Goal: Task Accomplishment & Management: Manage account settings

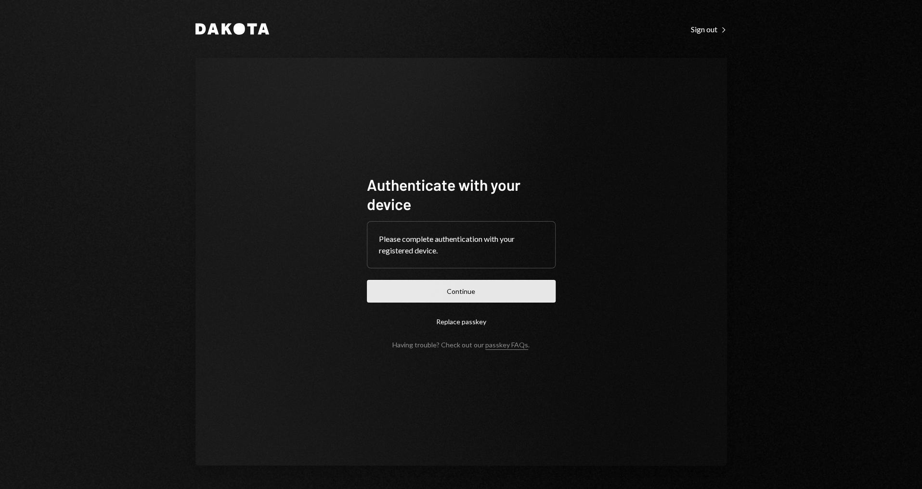
click at [429, 294] on button "Continue" at bounding box center [461, 291] width 189 height 23
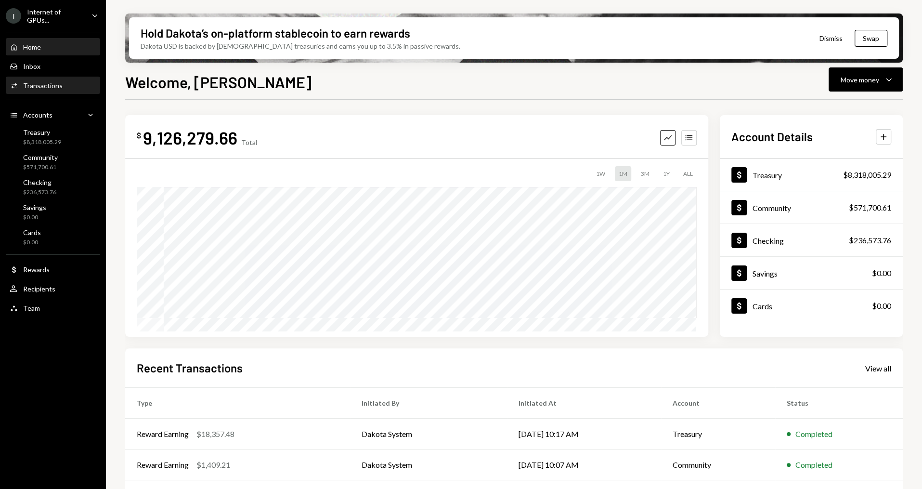
click at [54, 85] on div "Transactions" at bounding box center [42, 85] width 39 height 8
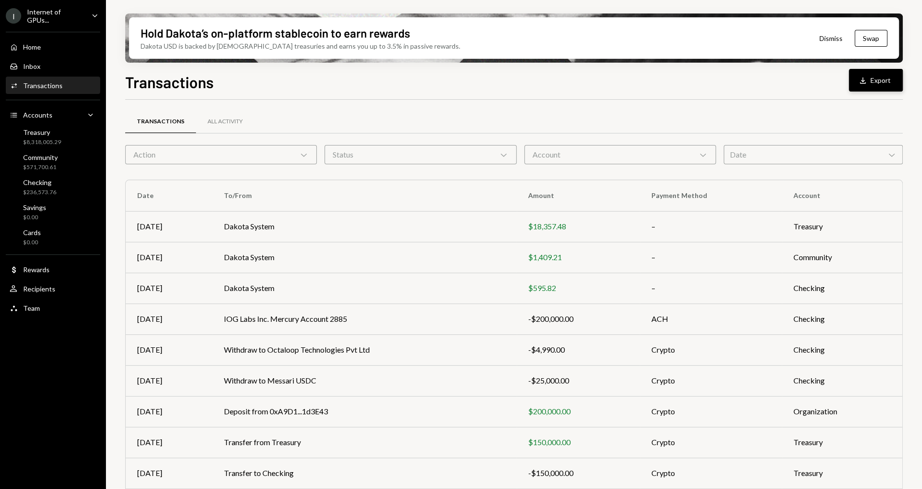
click at [889, 80] on button "Download Export" at bounding box center [876, 80] width 54 height 23
click at [52, 43] on div "Home Home" at bounding box center [53, 47] width 87 height 9
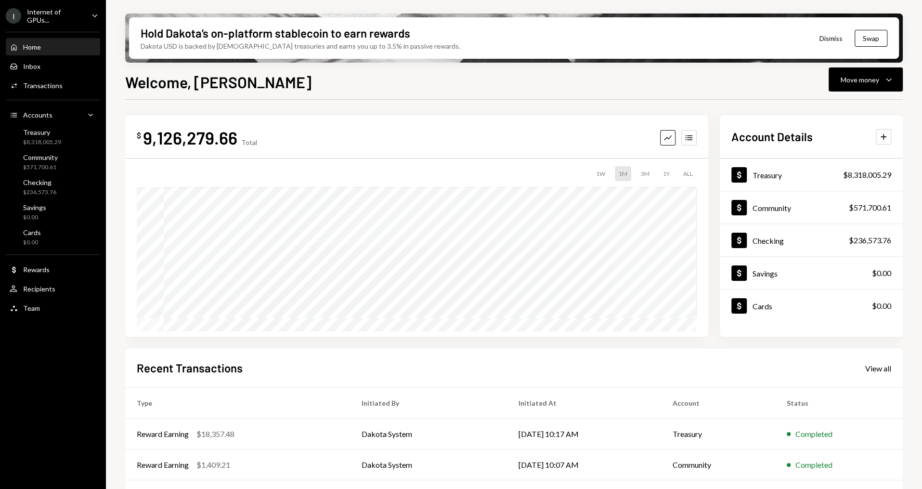
click at [74, 17] on div "Internet of GPUs..." at bounding box center [55, 16] width 57 height 16
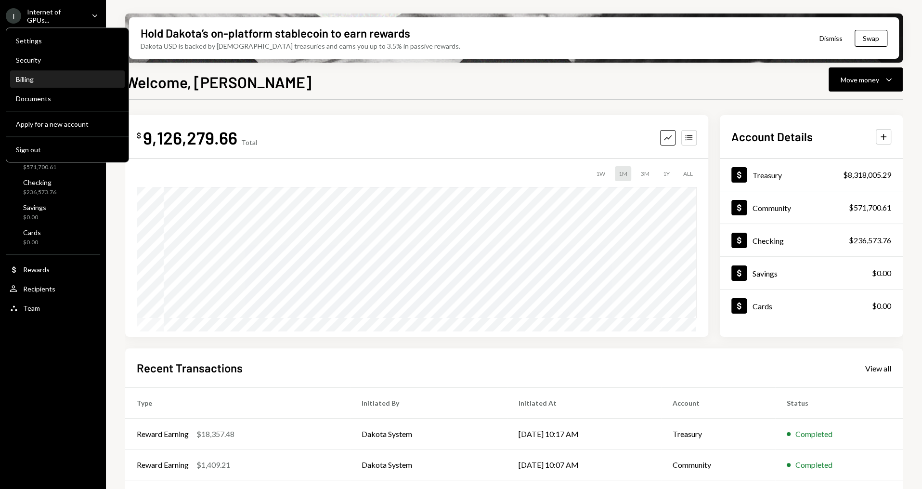
click at [62, 78] on div "Billing" at bounding box center [67, 79] width 103 height 8
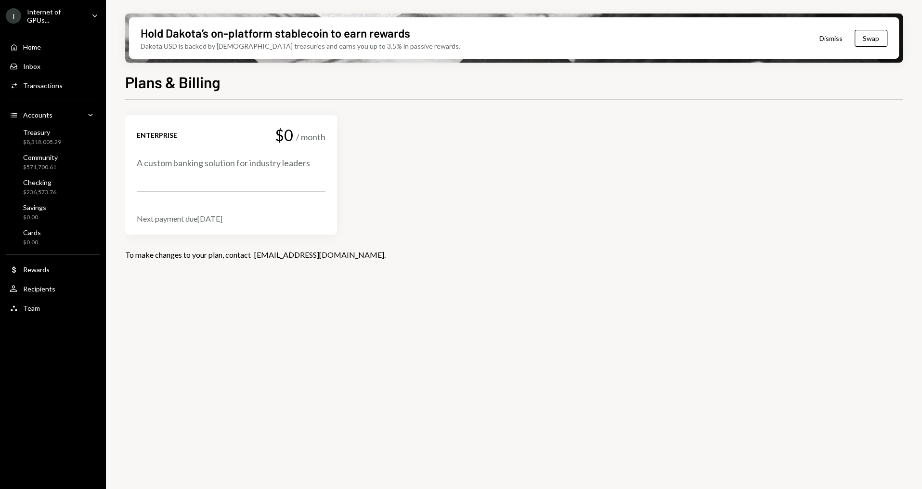
click at [226, 145] on div "Enterprise $0 / month A custom banking solution for industry leaders" at bounding box center [231, 148] width 189 height 42
click at [51, 12] on div "Internet of GPUs..." at bounding box center [55, 16] width 57 height 16
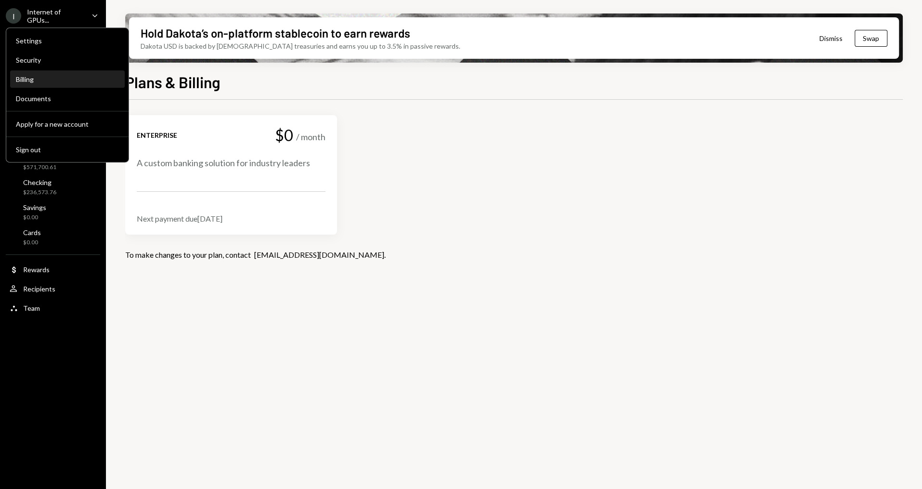
click at [47, 82] on div "Billing" at bounding box center [67, 79] width 103 height 8
click at [53, 104] on div "Documents" at bounding box center [67, 99] width 103 height 16
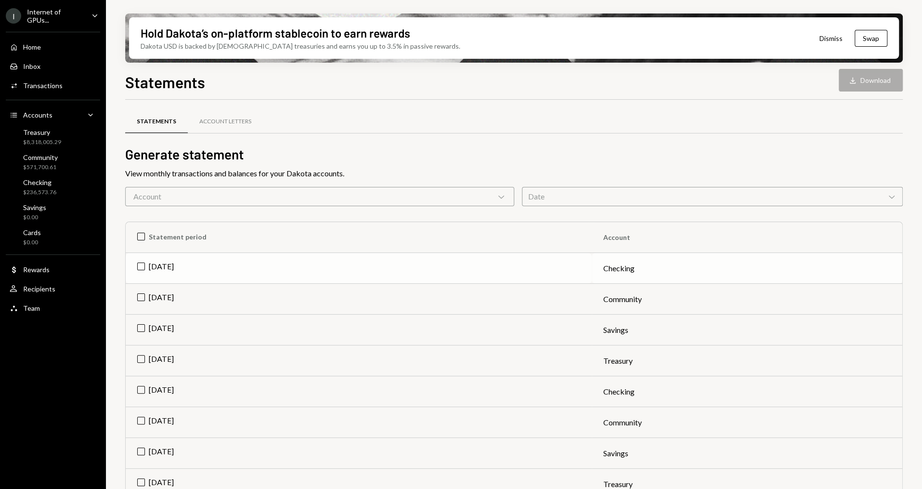
click at [137, 266] on td "Jul 2025" at bounding box center [359, 268] width 466 height 31
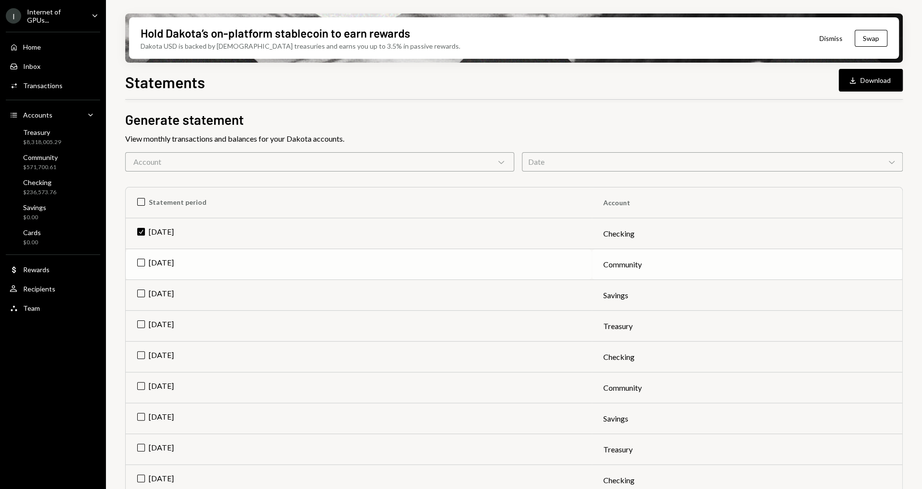
scroll to position [59, 0]
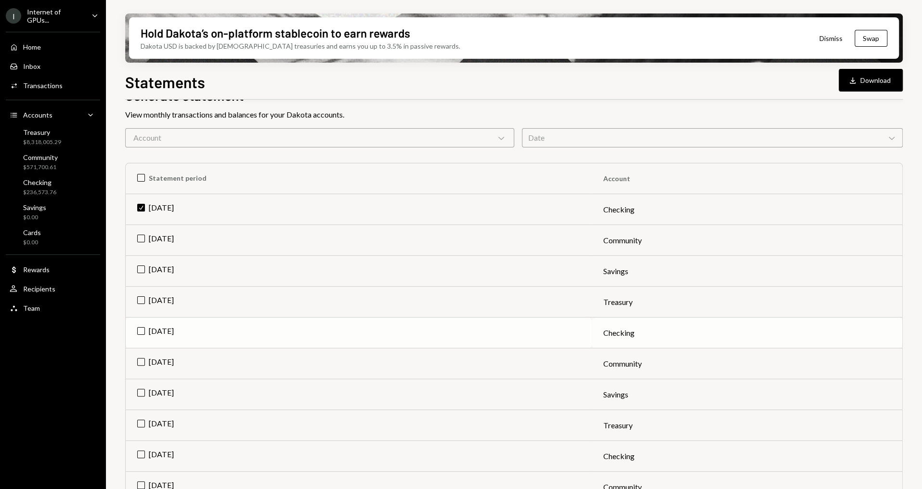
click at [145, 332] on td "Jun 2025" at bounding box center [359, 332] width 466 height 31
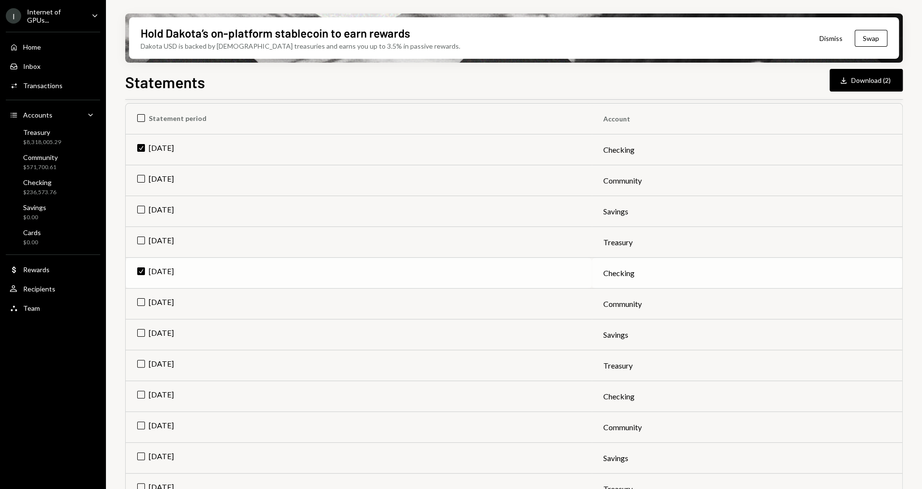
scroll to position [139, 0]
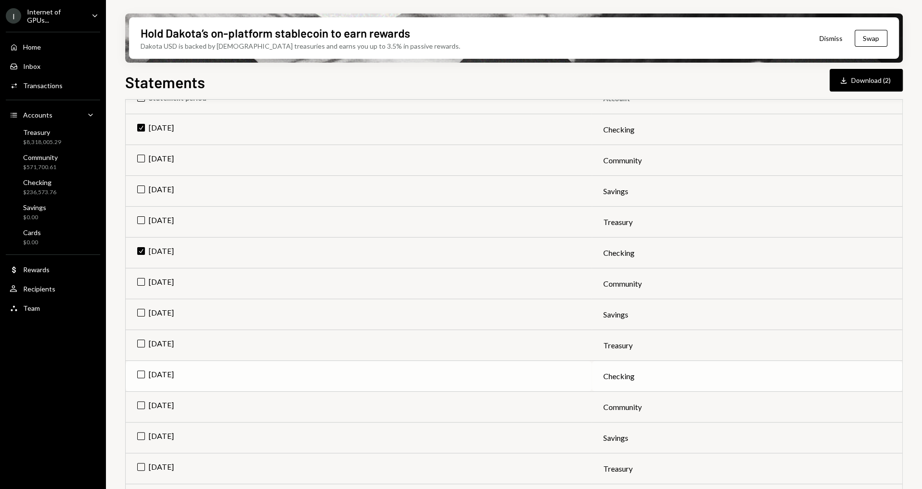
click at [142, 374] on td "May 2025" at bounding box center [359, 376] width 466 height 31
click at [881, 81] on button "Download Download (3)" at bounding box center [866, 80] width 73 height 23
click at [47, 81] on div "Transactions" at bounding box center [42, 85] width 39 height 8
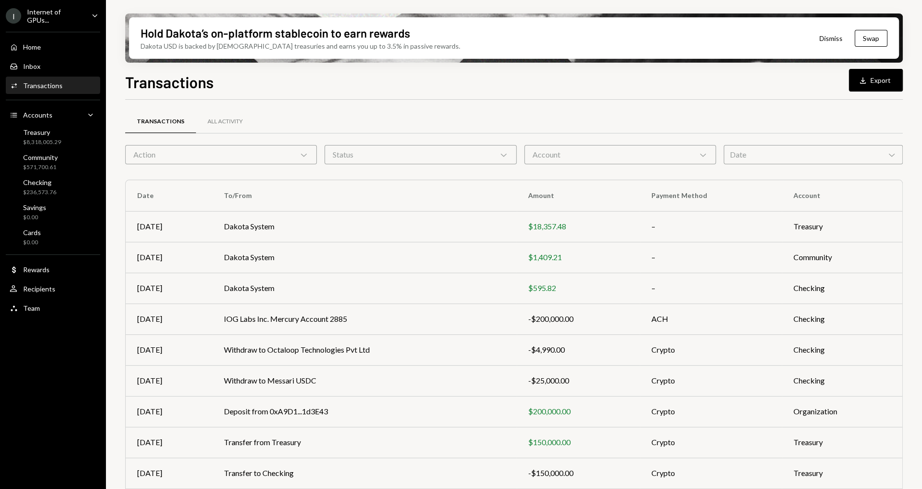
click at [285, 154] on div "Action Chevron Down" at bounding box center [221, 154] width 192 height 19
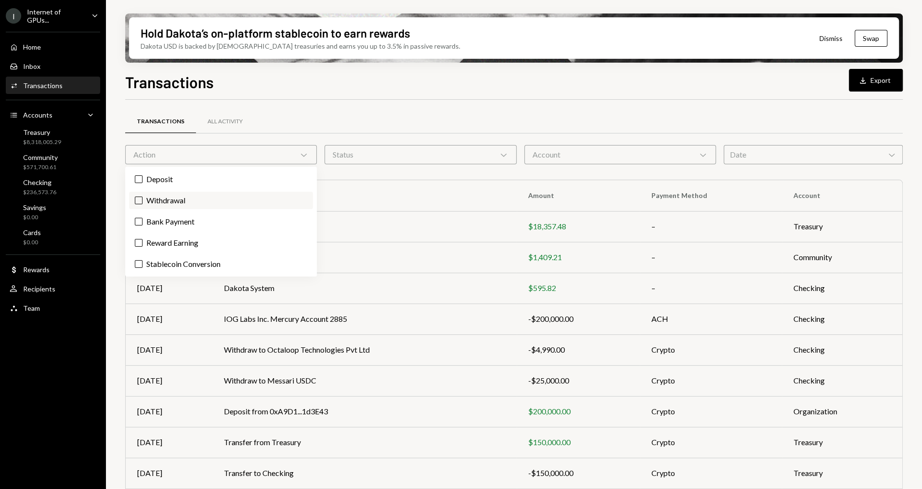
click at [178, 199] on label "Withdrawal" at bounding box center [221, 200] width 184 height 17
click at [143, 199] on button "Withdrawal" at bounding box center [139, 200] width 8 height 8
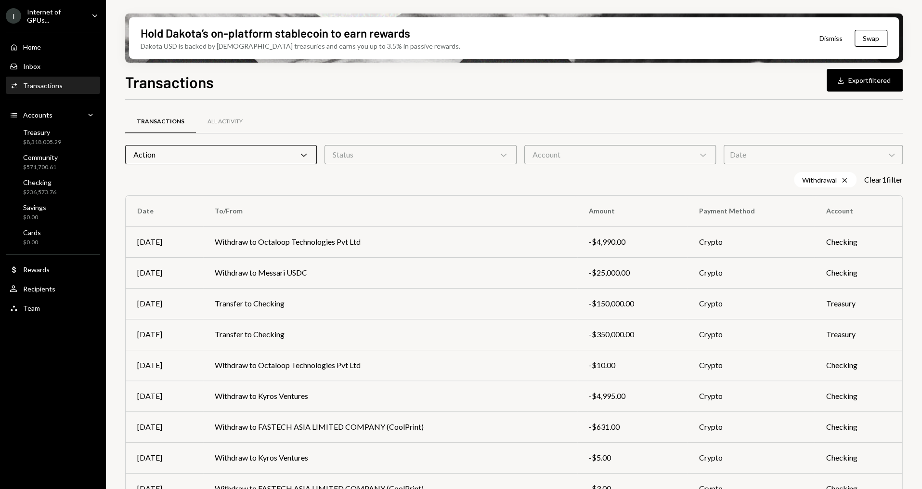
click at [493, 190] on div "Transactions All Activity Action Chevron Down Status Chevron Down Account Chevr…" at bounding box center [514, 345] width 778 height 460
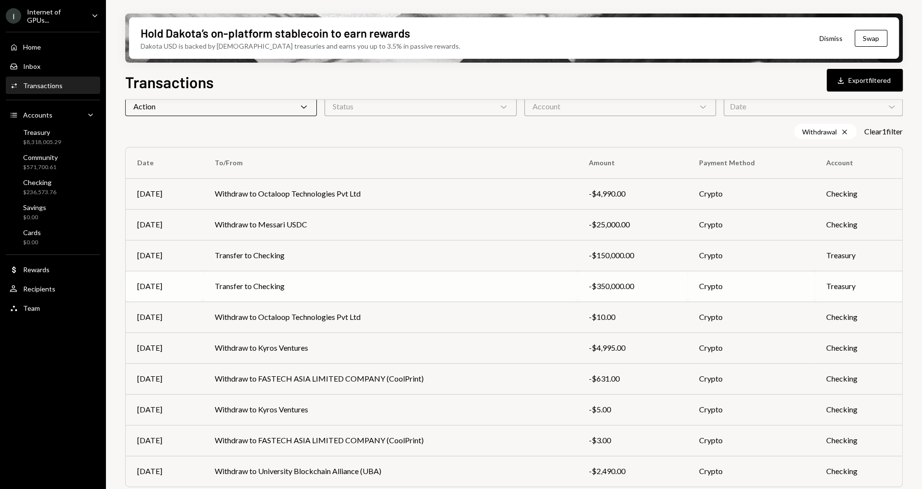
scroll to position [75, 0]
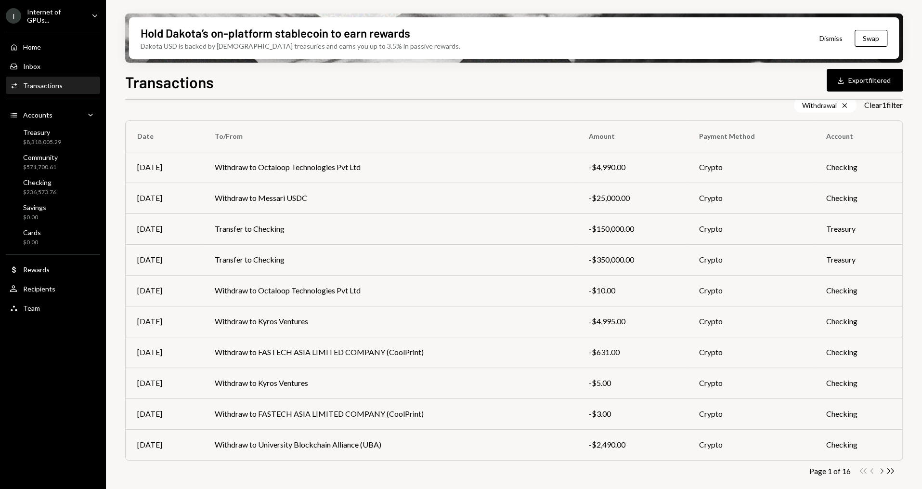
click at [879, 471] on icon "Chevron Right" at bounding box center [881, 470] width 9 height 9
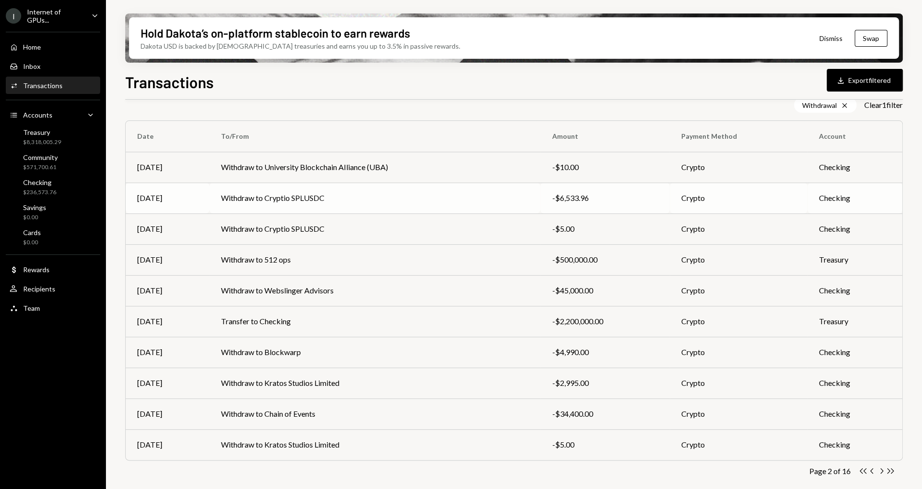
scroll to position [73, 0]
click at [540, 418] on td "Withdraw to Chain of Events" at bounding box center [374, 415] width 331 height 31
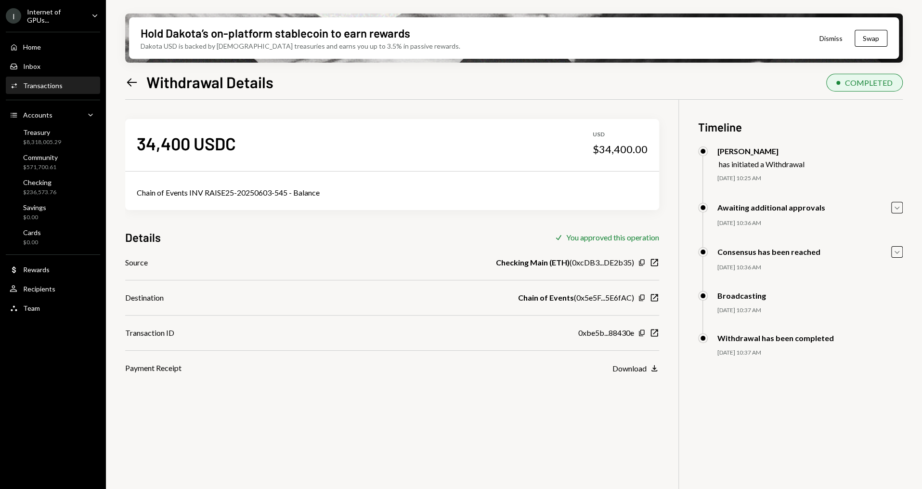
click at [71, 82] on div "Activities Transactions" at bounding box center [53, 85] width 87 height 9
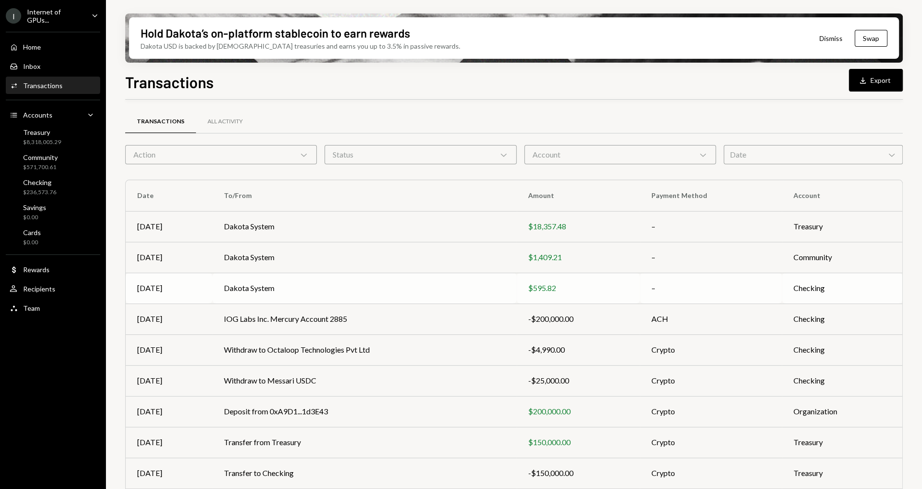
scroll to position [59, 0]
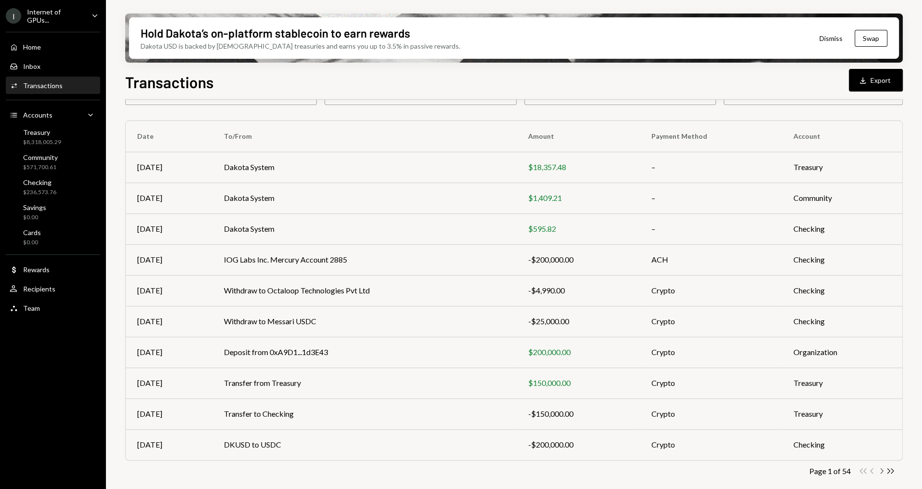
click at [880, 468] on icon "Chevron Right" at bounding box center [881, 470] width 9 height 9
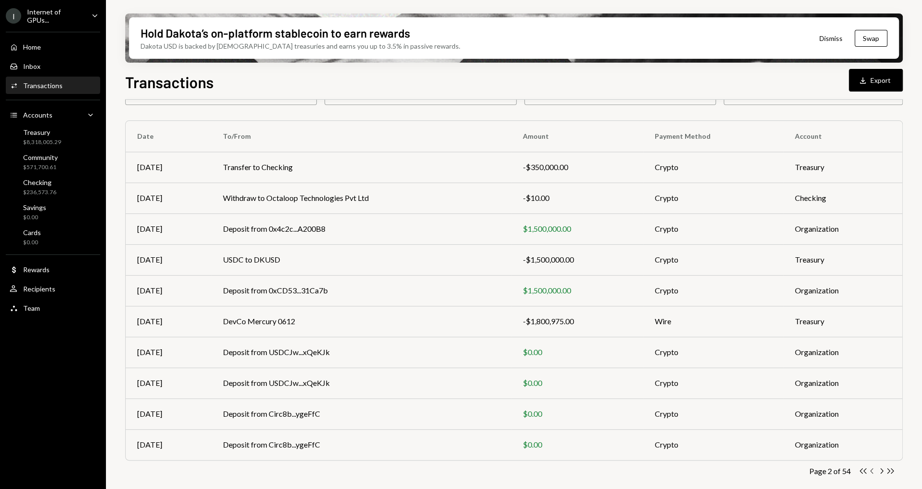
click at [875, 470] on icon "Chevron Left" at bounding box center [872, 470] width 9 height 9
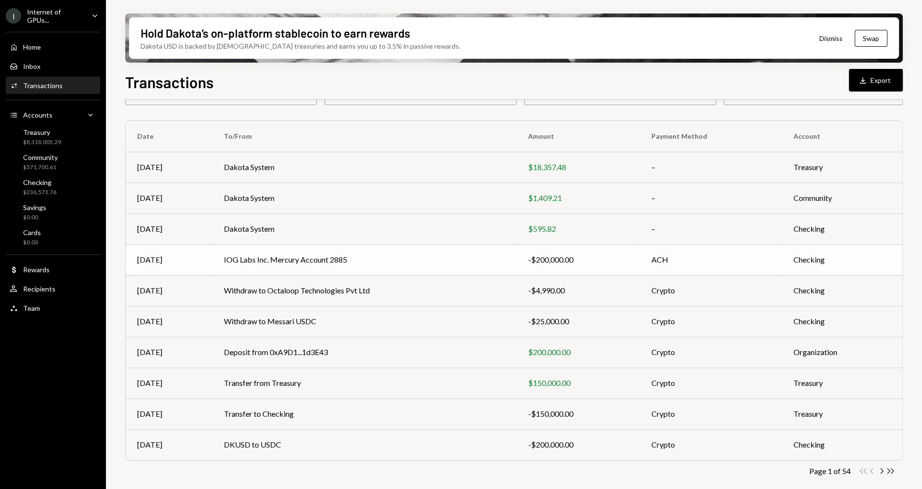
click at [382, 261] on td "IOG Labs Inc. Mercury Account 2885" at bounding box center [364, 259] width 304 height 31
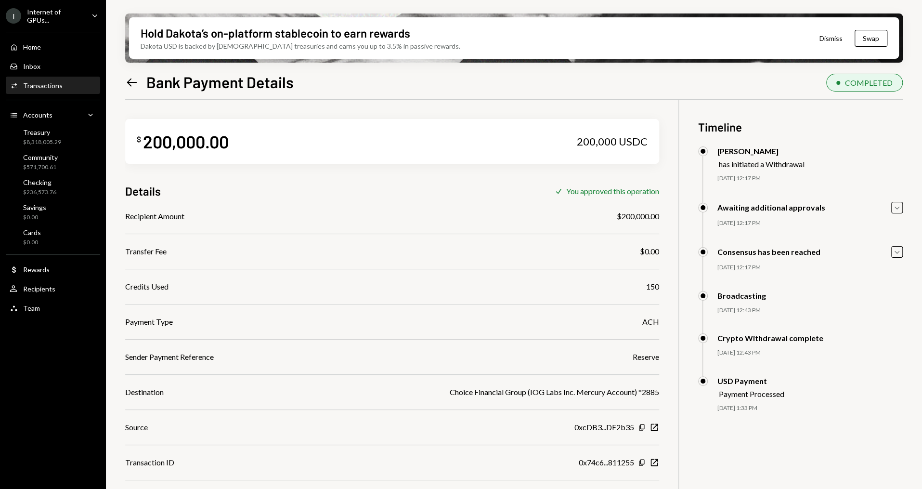
scroll to position [77, 0]
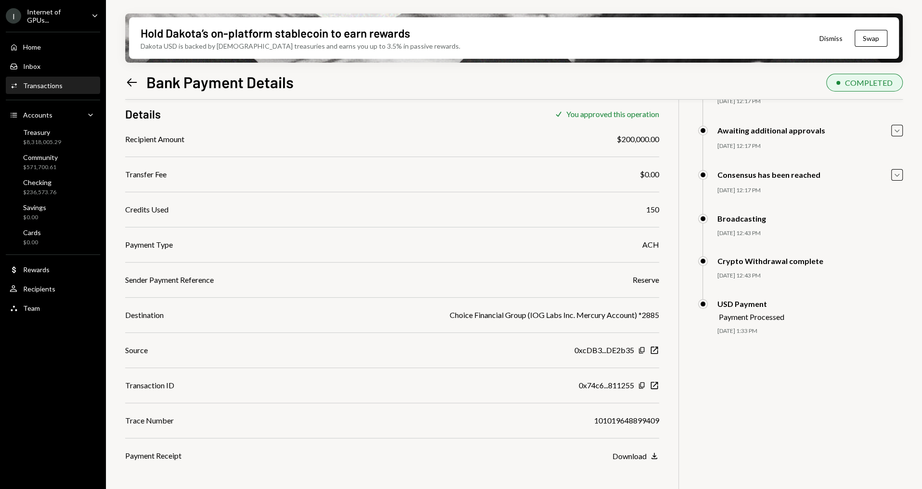
click at [522, 316] on div "Choice Financial Group (IOG Labs Inc. Mercury Account) *2885" at bounding box center [554, 315] width 209 height 12
click at [516, 382] on div "Transaction ID 0x74c6...811255 Copy New Window" at bounding box center [392, 385] width 534 height 12
click at [640, 458] on div "Download" at bounding box center [630, 455] width 34 height 9
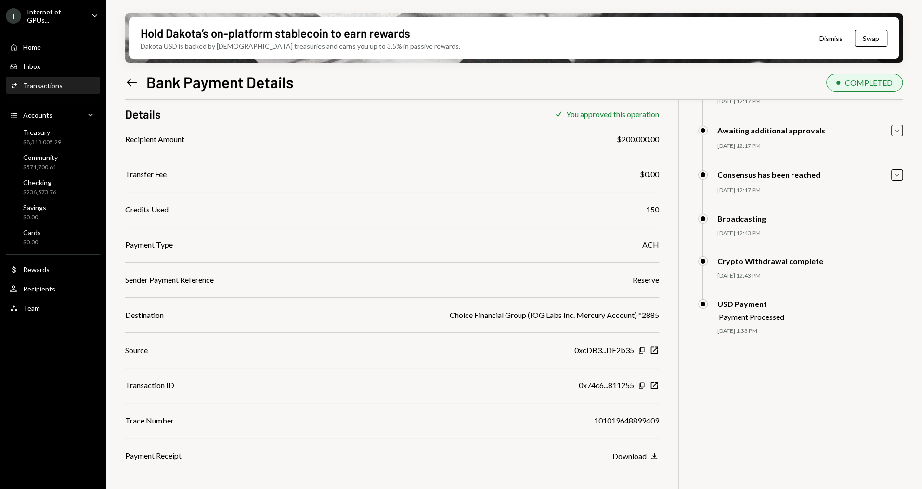
click at [46, 84] on div "Transactions" at bounding box center [42, 85] width 39 height 8
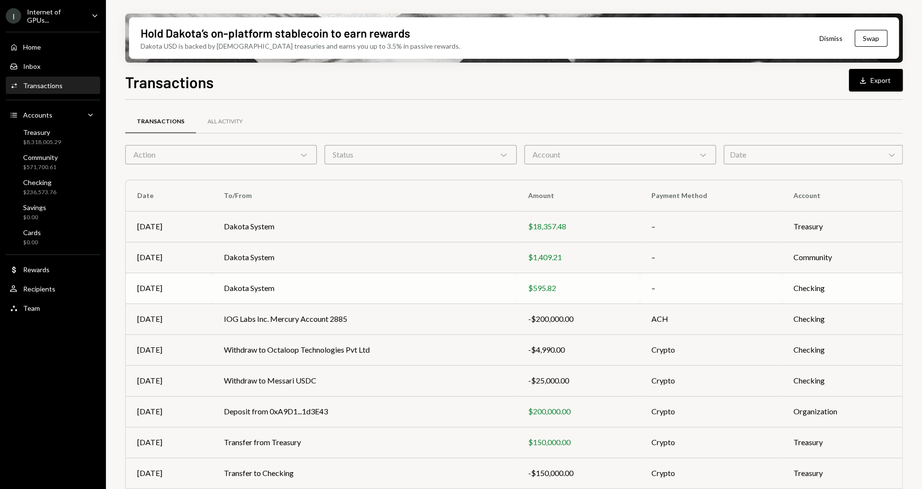
scroll to position [59, 0]
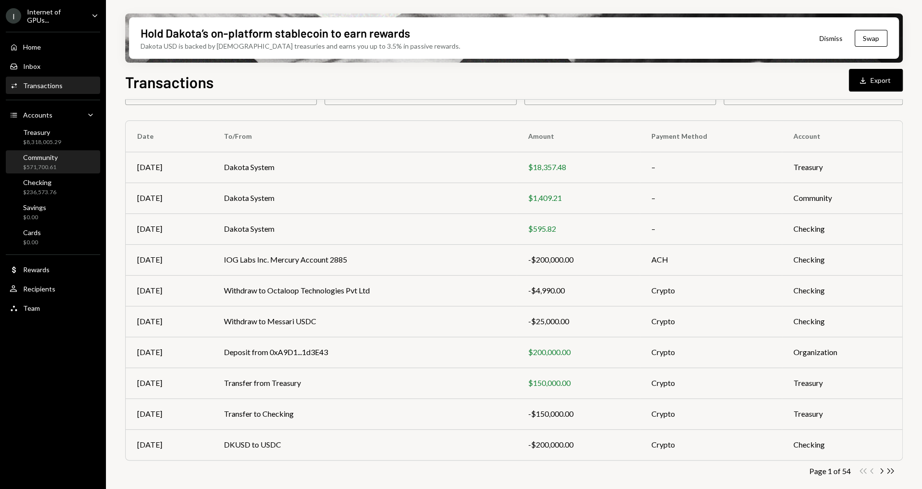
click at [50, 156] on div "Community" at bounding box center [40, 157] width 35 height 8
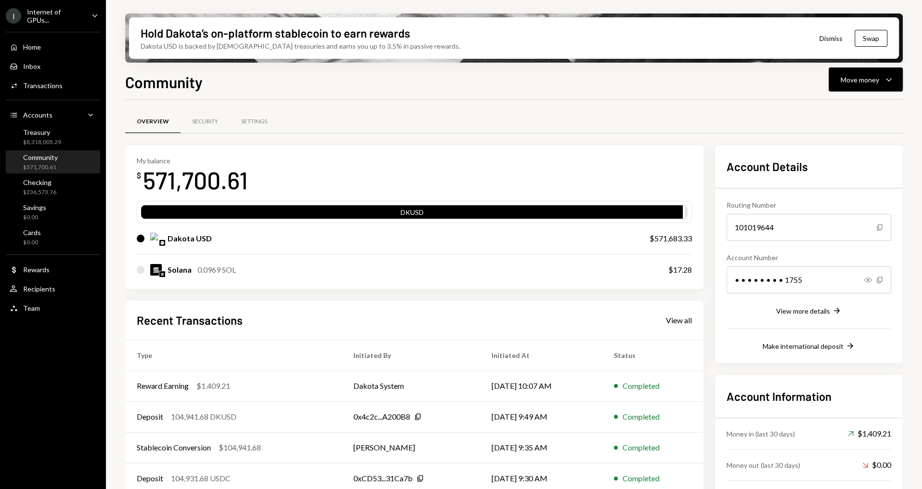
scroll to position [43, 0]
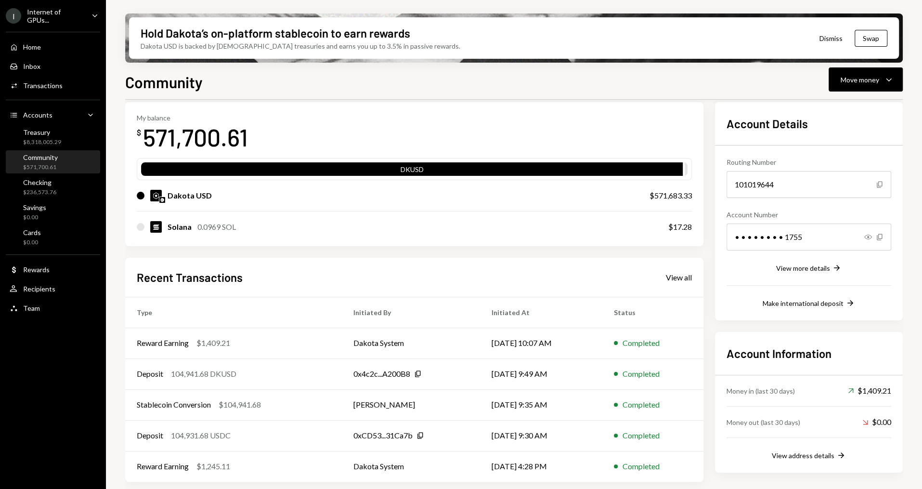
click at [45, 173] on div "Home Home Inbox Inbox Activities Transactions Accounts Accounts Caret Down Trea…" at bounding box center [53, 172] width 106 height 292
click at [45, 188] on div "$236,573.76" at bounding box center [39, 192] width 33 height 8
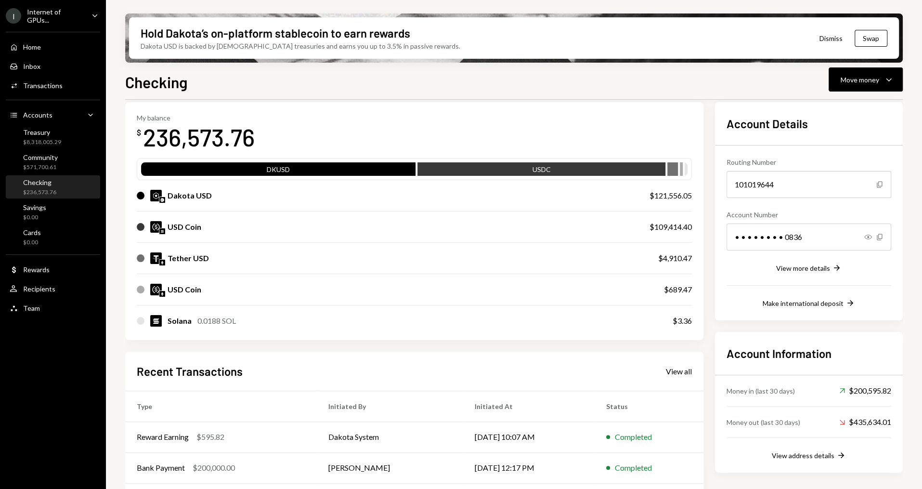
scroll to position [137, 0]
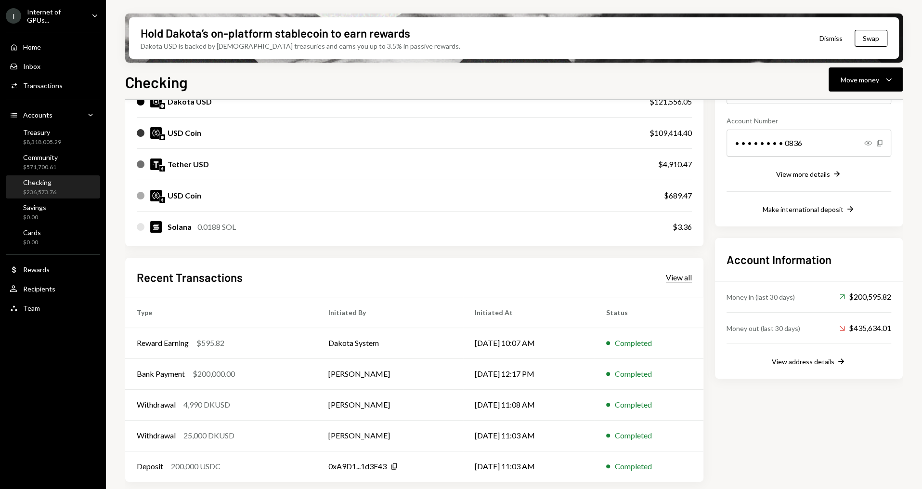
click at [674, 273] on div "View all" at bounding box center [679, 278] width 26 height 10
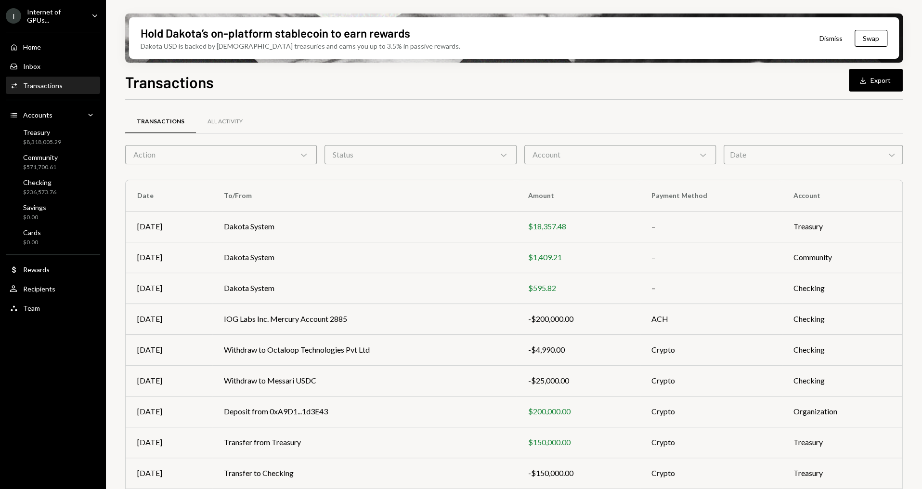
click at [248, 162] on div "Action Chevron Down" at bounding box center [221, 154] width 192 height 19
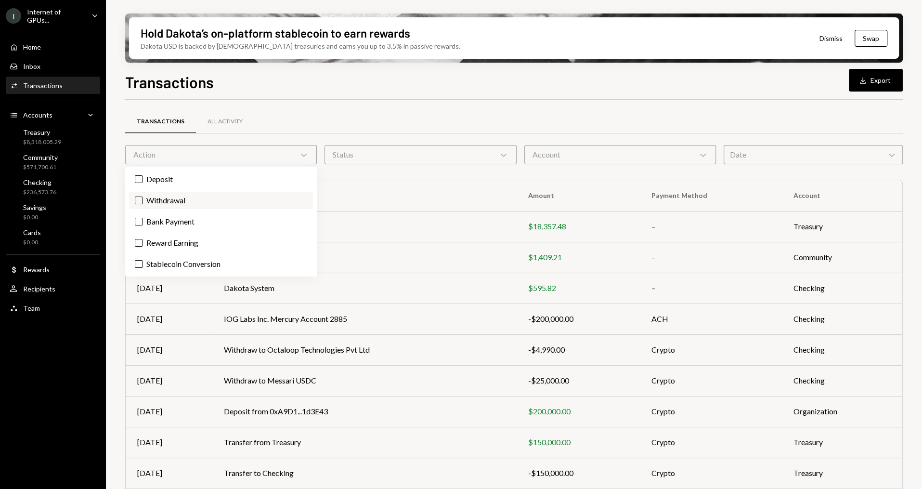
click at [196, 199] on label "Withdrawal" at bounding box center [221, 200] width 184 height 17
click at [143, 199] on button "Withdrawal" at bounding box center [139, 200] width 8 height 8
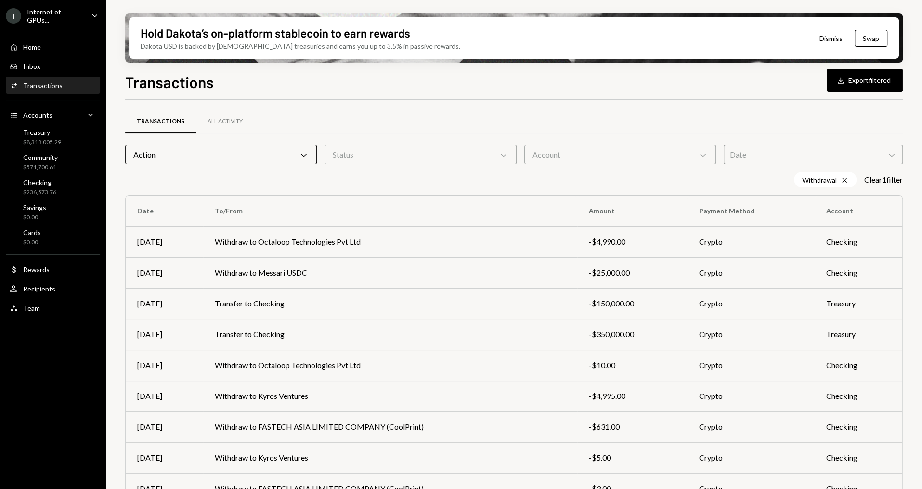
click at [118, 218] on div "Hold Dakota’s on-platform stablecoin to earn rewards Dakota USD is backed by U.…" at bounding box center [514, 244] width 816 height 489
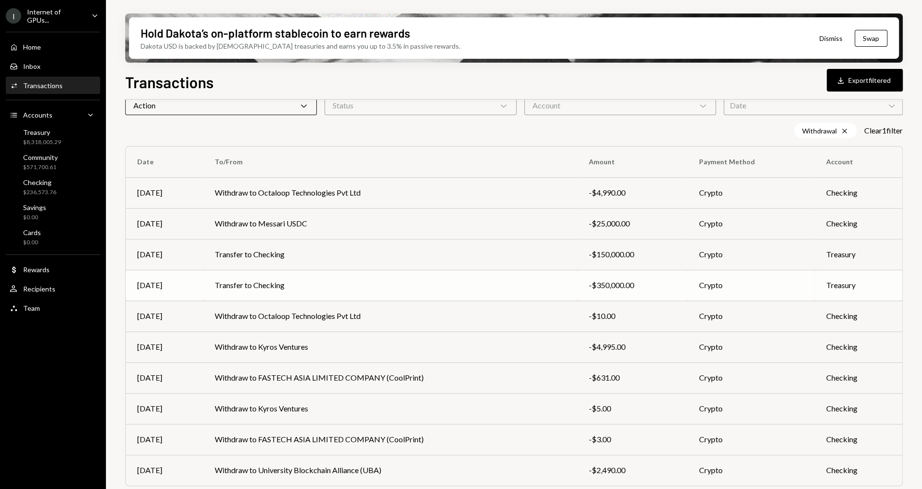
scroll to position [75, 0]
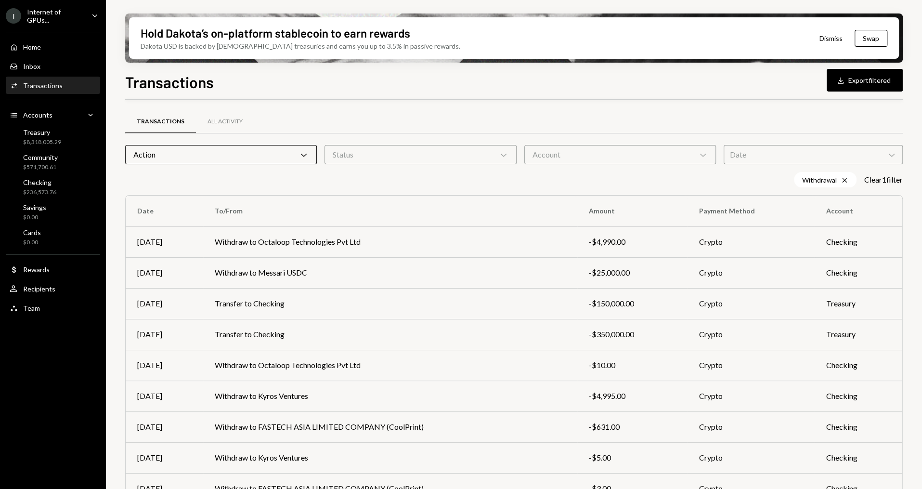
scroll to position [75, 0]
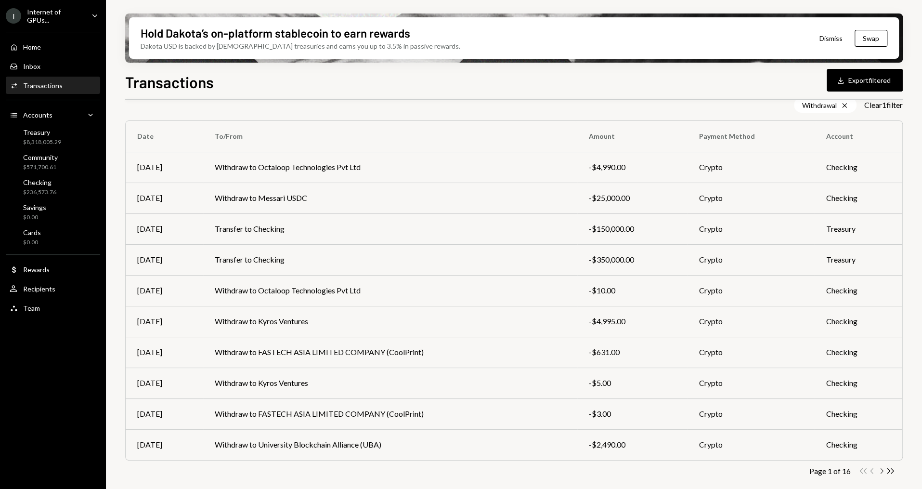
click at [878, 470] on icon "Chevron Right" at bounding box center [881, 470] width 9 height 9
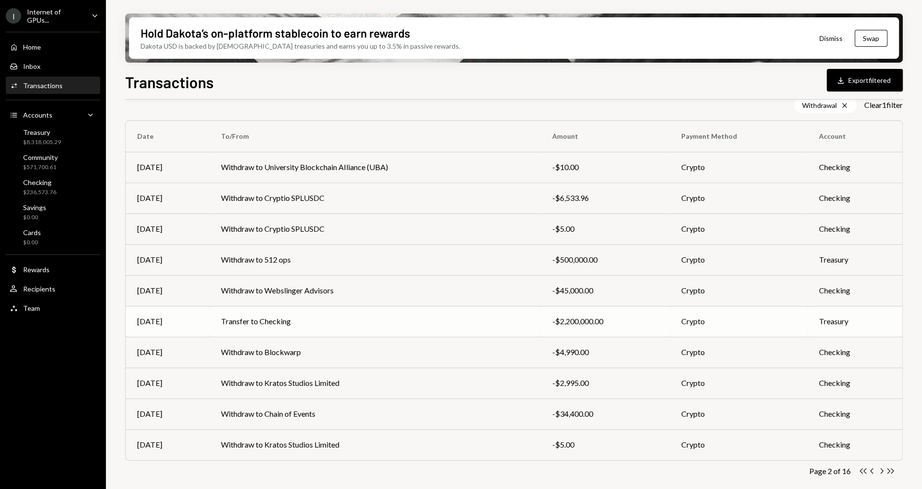
click at [490, 313] on td "Transfer to Checking" at bounding box center [374, 321] width 331 height 31
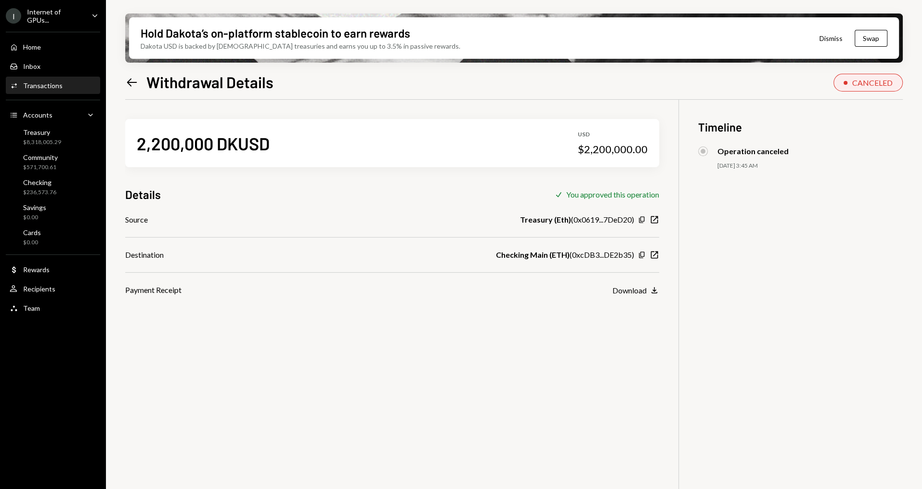
click at [129, 76] on icon "Left Arrow" at bounding box center [131, 82] width 13 height 13
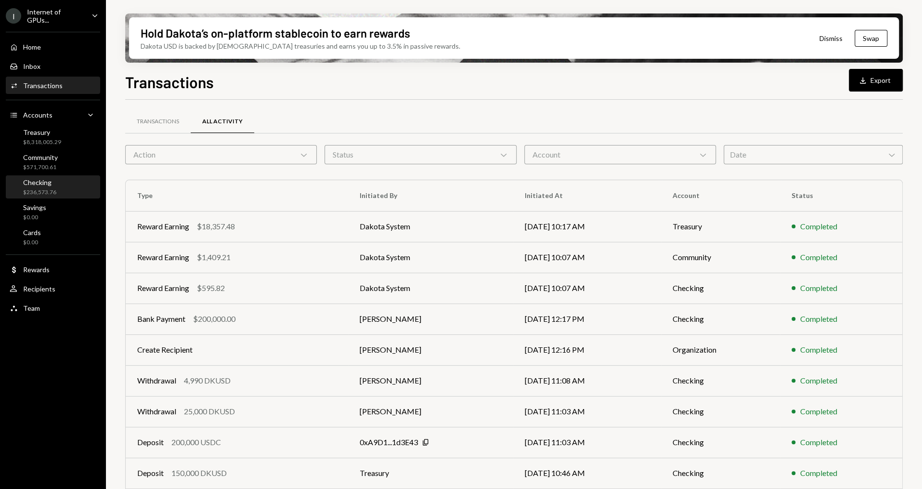
click at [64, 176] on div "Checking $236,573.76" at bounding box center [53, 187] width 87 height 22
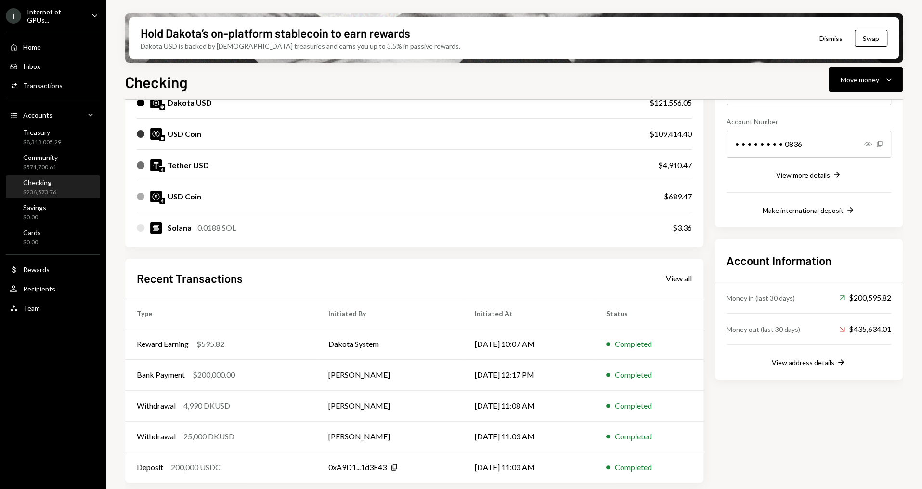
scroll to position [137, 0]
click at [682, 274] on div "View all" at bounding box center [679, 278] width 26 height 10
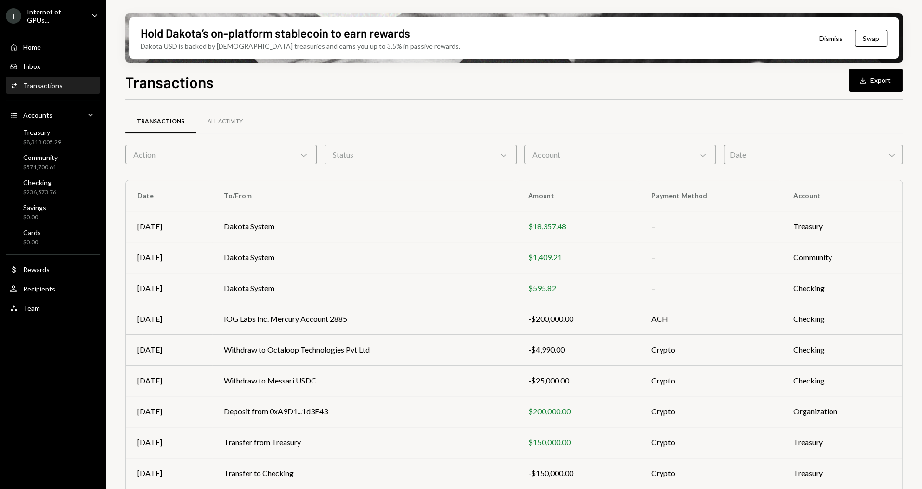
click at [184, 151] on div "Action Chevron Down" at bounding box center [221, 154] width 192 height 19
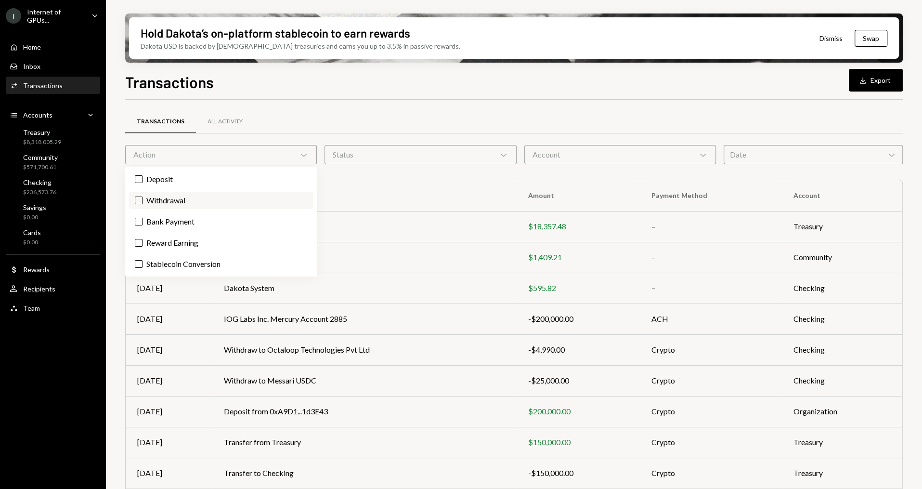
click at [174, 198] on label "Withdrawal" at bounding box center [221, 200] width 184 height 17
click at [143, 198] on button "Withdrawal" at bounding box center [139, 200] width 8 height 8
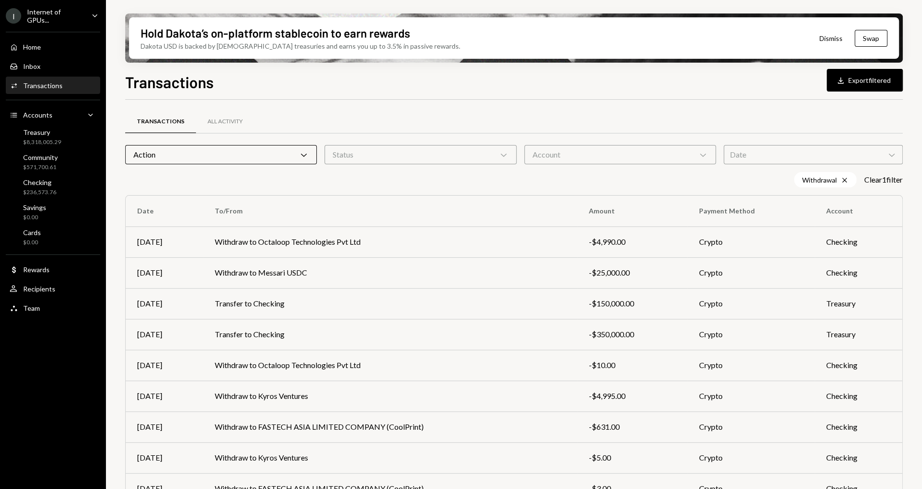
click at [111, 213] on div "Hold Dakota’s on-platform stablecoin to earn rewards Dakota USD is backed by U.…" at bounding box center [514, 244] width 816 height 489
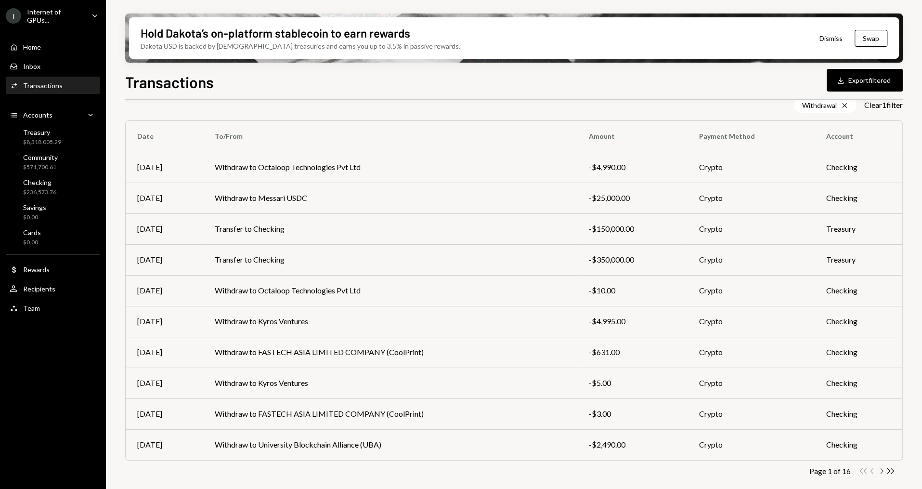
click at [881, 470] on icon "Chevron Right" at bounding box center [881, 470] width 9 height 9
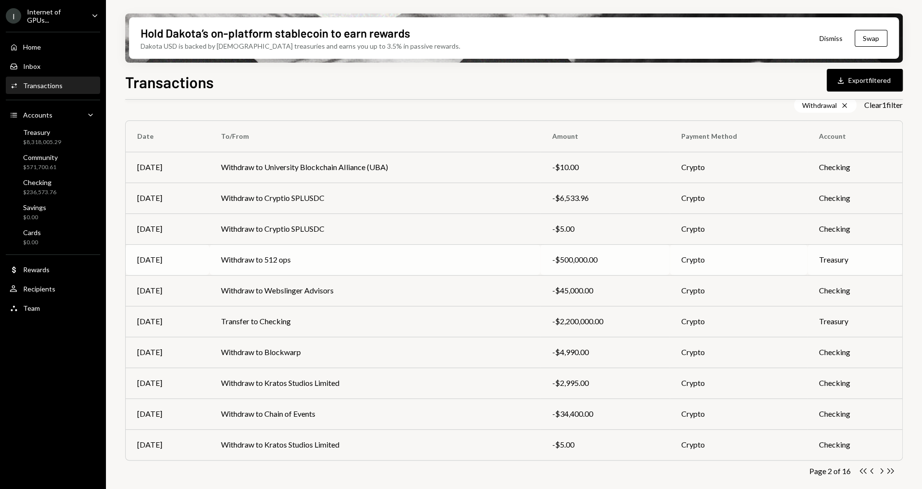
scroll to position [0, 0]
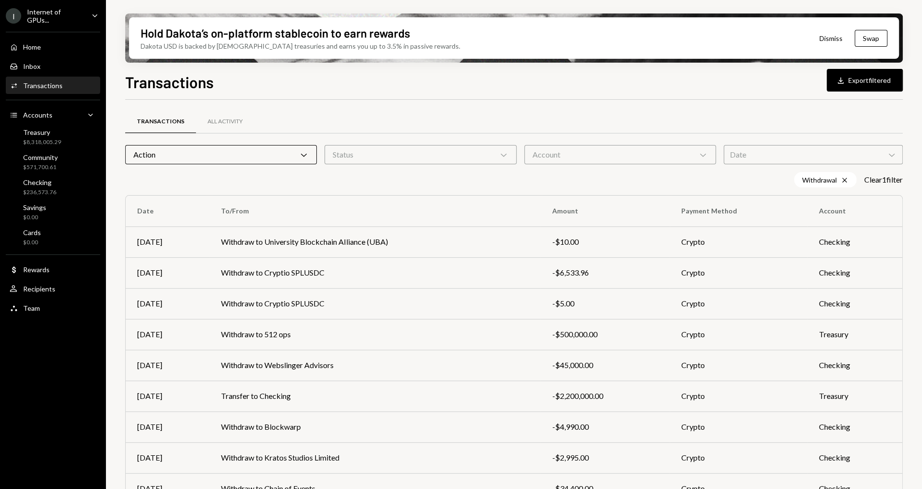
click at [234, 158] on div "Action Chevron Down" at bounding box center [221, 154] width 192 height 19
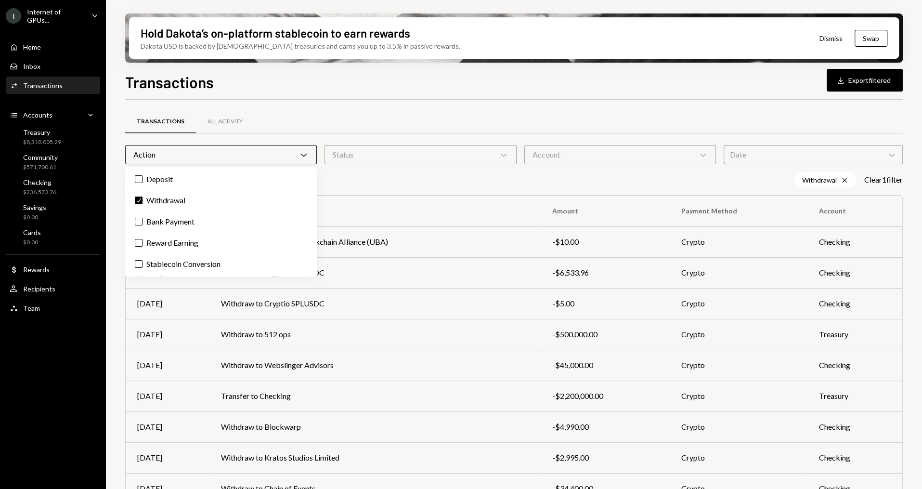
click at [565, 151] on div "Account Chevron Down" at bounding box center [620, 154] width 192 height 19
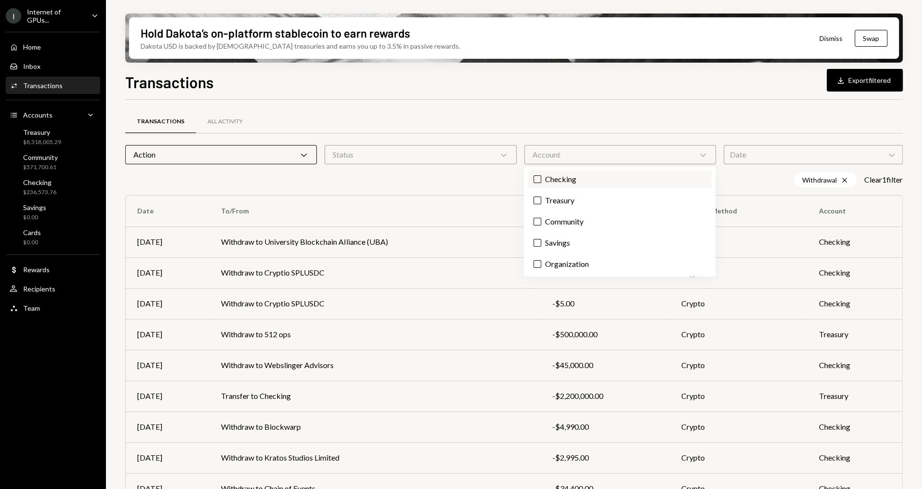
click at [535, 185] on label "Checking" at bounding box center [620, 178] width 184 height 17
click at [535, 183] on button "Checking" at bounding box center [538, 179] width 8 height 8
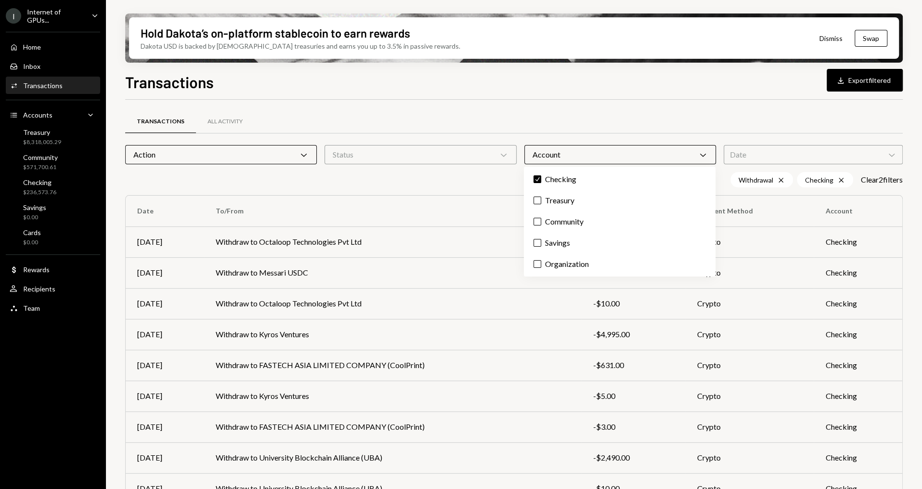
click at [408, 200] on th "To/From" at bounding box center [393, 211] width 378 height 31
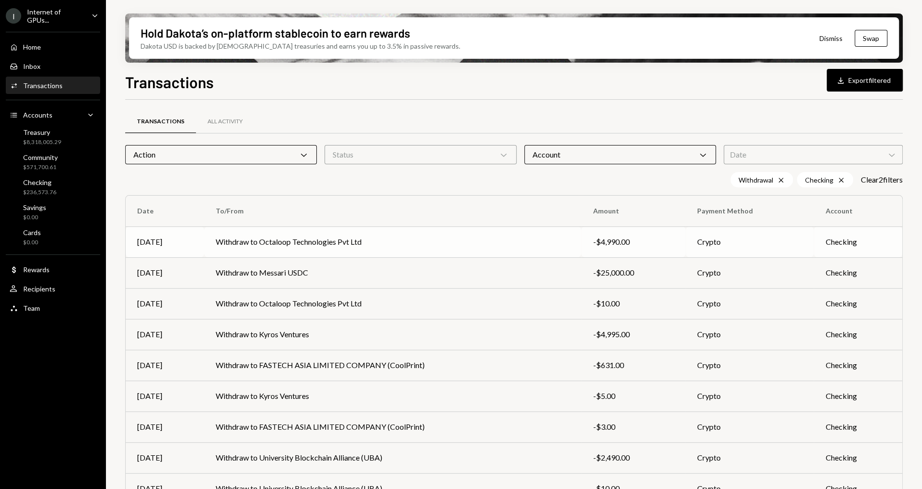
scroll to position [75, 0]
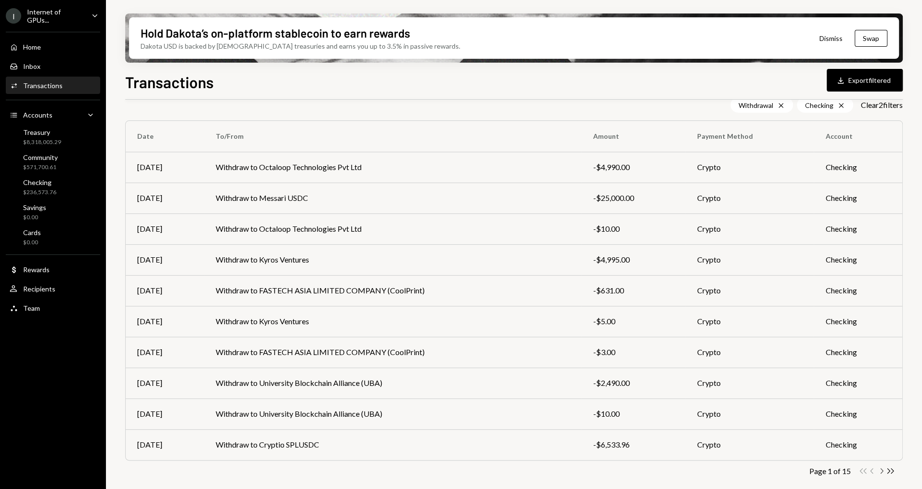
click at [883, 474] on icon "Chevron Right" at bounding box center [881, 470] width 9 height 9
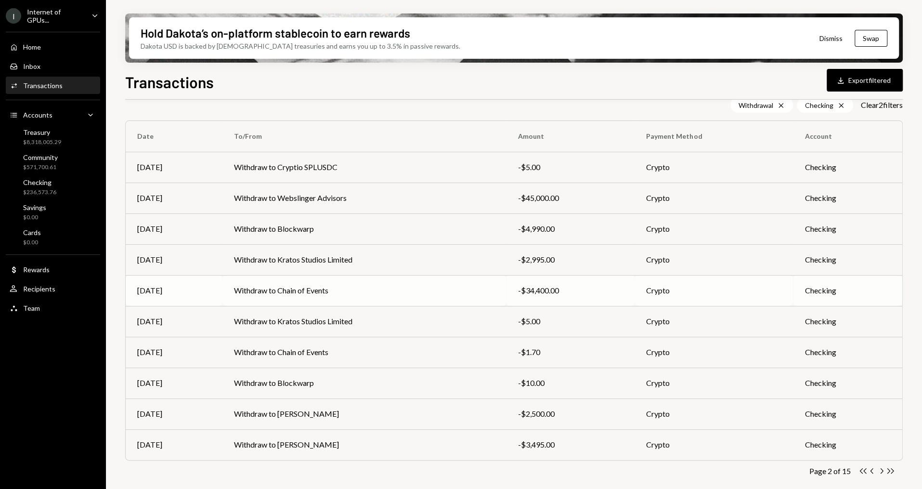
click at [612, 288] on div "-$34,400.00" at bounding box center [570, 291] width 105 height 12
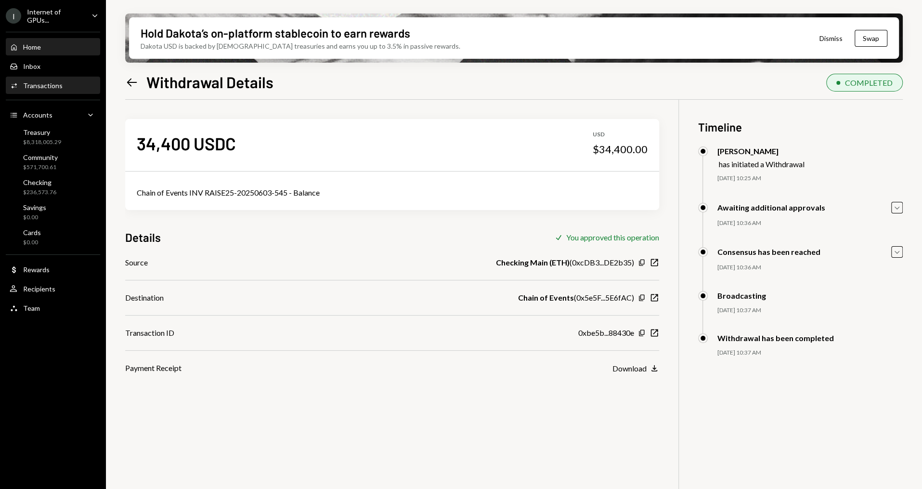
click at [68, 45] on div "Home Home" at bounding box center [53, 47] width 87 height 9
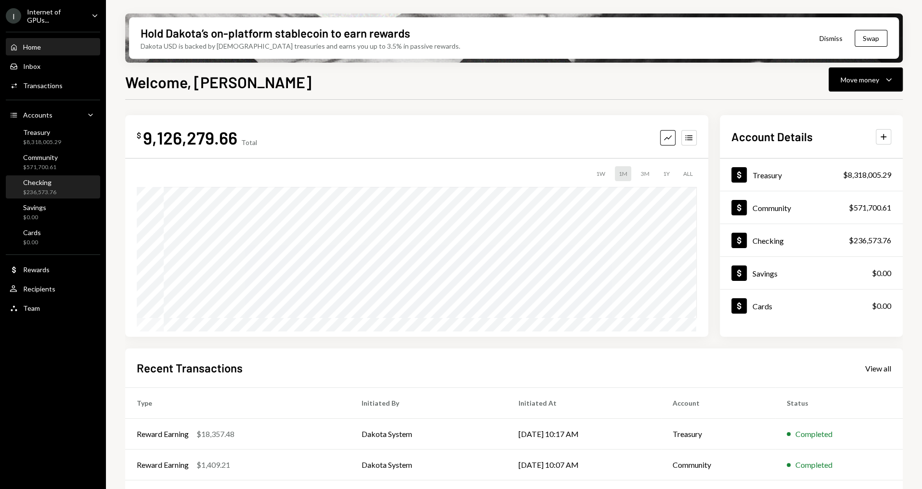
click at [58, 195] on div "Checking $236,573.76" at bounding box center [53, 187] width 87 height 18
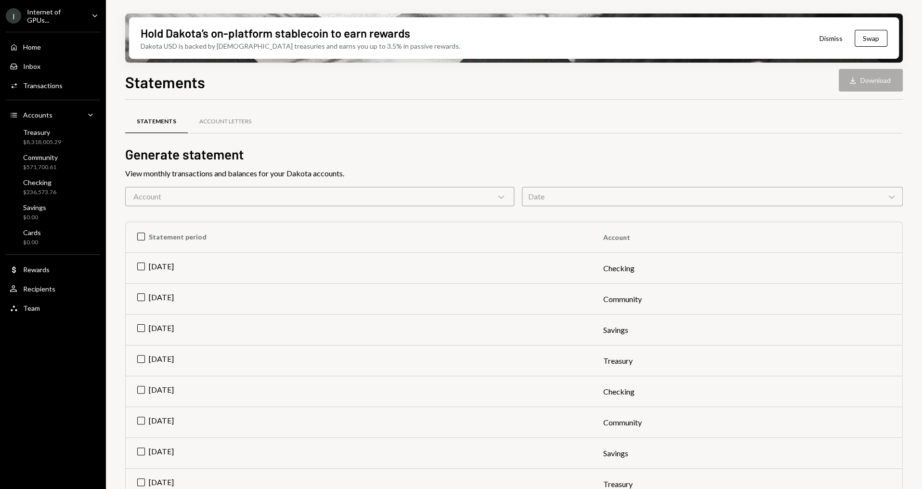
click at [333, 198] on div "Account Chevron Down" at bounding box center [319, 196] width 389 height 19
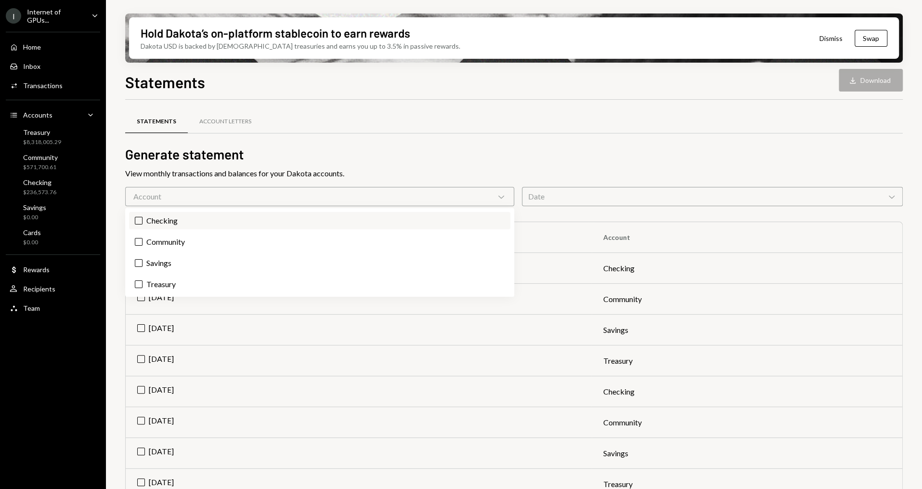
click at [208, 224] on label "Checking" at bounding box center [319, 220] width 381 height 17
click at [143, 224] on button "Checking" at bounding box center [139, 221] width 8 height 8
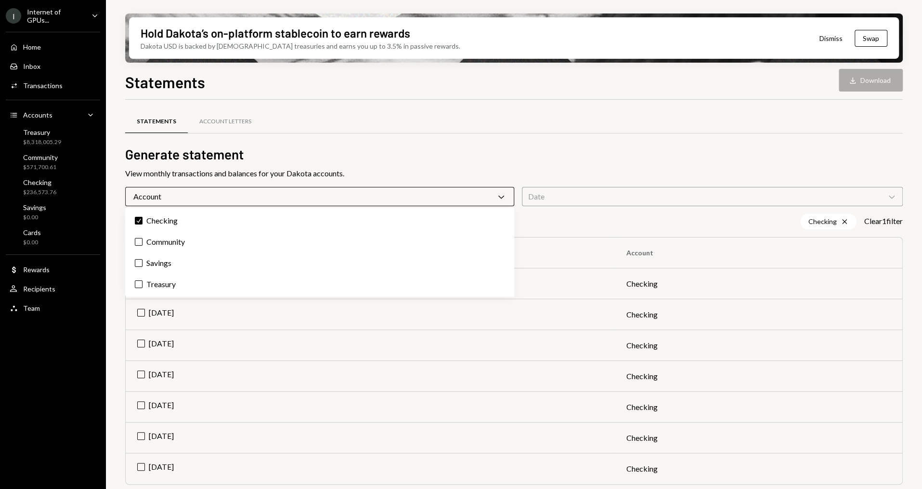
click at [600, 153] on h2 "Generate statement" at bounding box center [514, 154] width 778 height 19
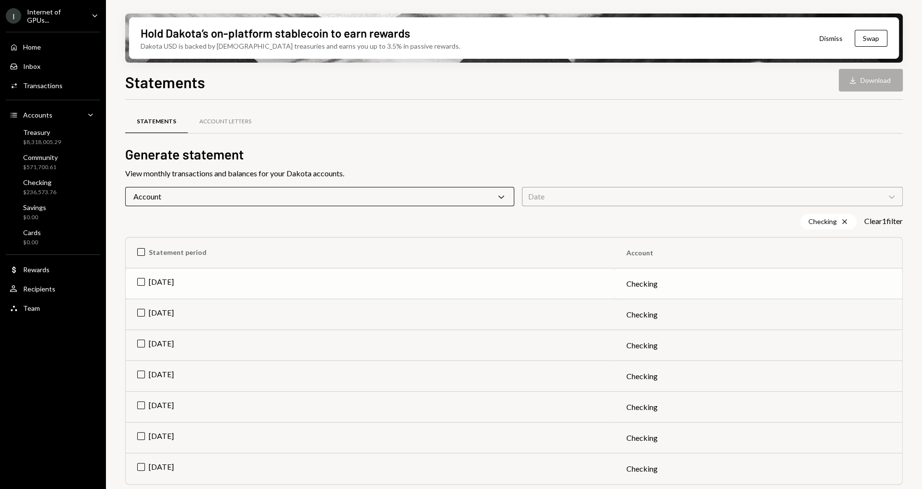
click at [140, 282] on td "[DATE]" at bounding box center [370, 283] width 489 height 31
click at [141, 309] on td "[DATE]" at bounding box center [370, 314] width 489 height 31
click at [141, 346] on td "[DATE]" at bounding box center [370, 345] width 489 height 31
click at [141, 376] on td "[DATE]" at bounding box center [370, 376] width 489 height 31
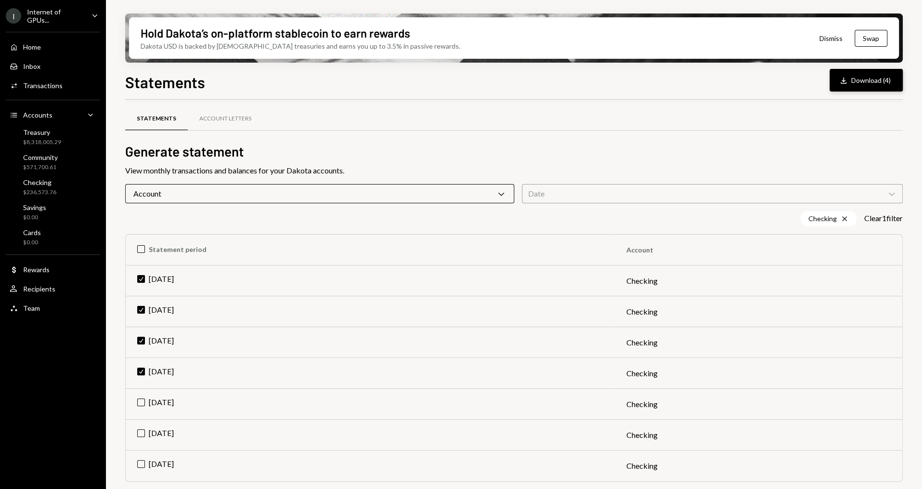
click at [860, 81] on button "Download Download (4)" at bounding box center [866, 80] width 73 height 23
click at [56, 26] on div "Home Home Inbox Inbox Activities Transactions Accounts Accounts Caret Down Trea…" at bounding box center [53, 172] width 106 height 292
click at [60, 19] on div "Internet of GPUs..." at bounding box center [55, 16] width 57 height 16
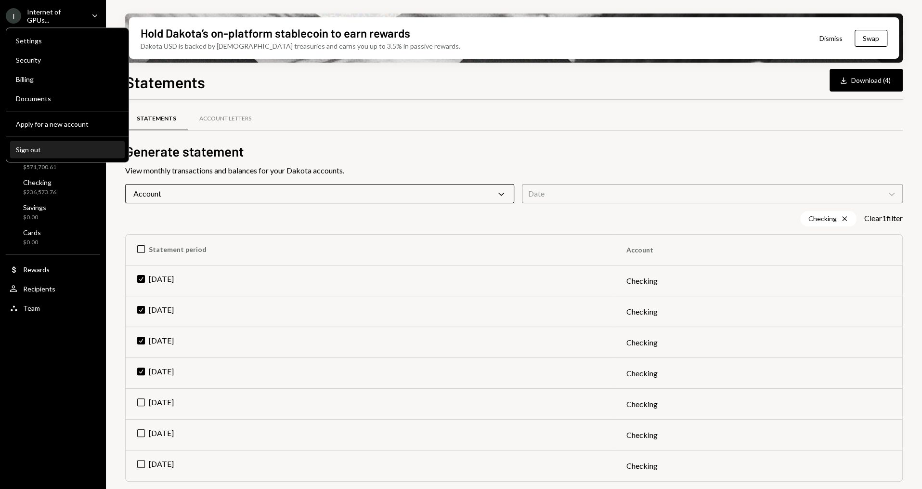
click at [64, 146] on div "Sign out" at bounding box center [67, 149] width 103 height 8
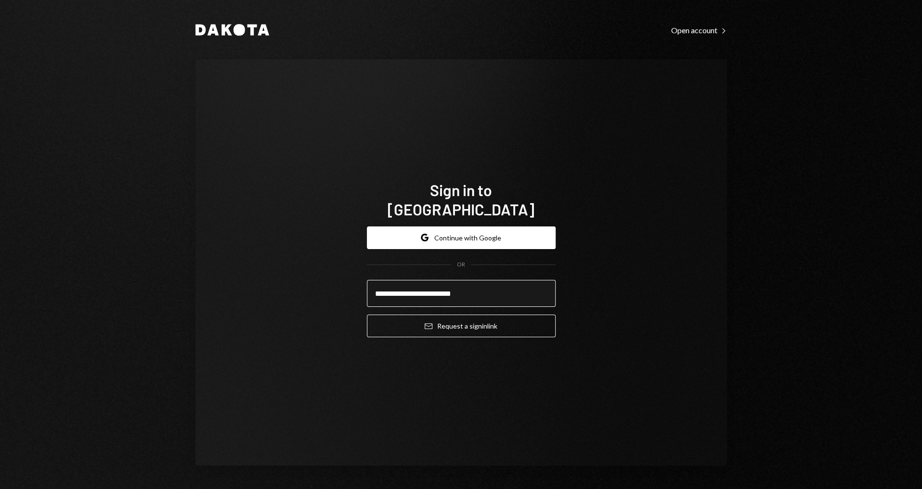
click at [503, 280] on input "**********" at bounding box center [461, 293] width 189 height 27
type input "**********"
click at [585, 331] on div "**********" at bounding box center [462, 262] width 532 height 406
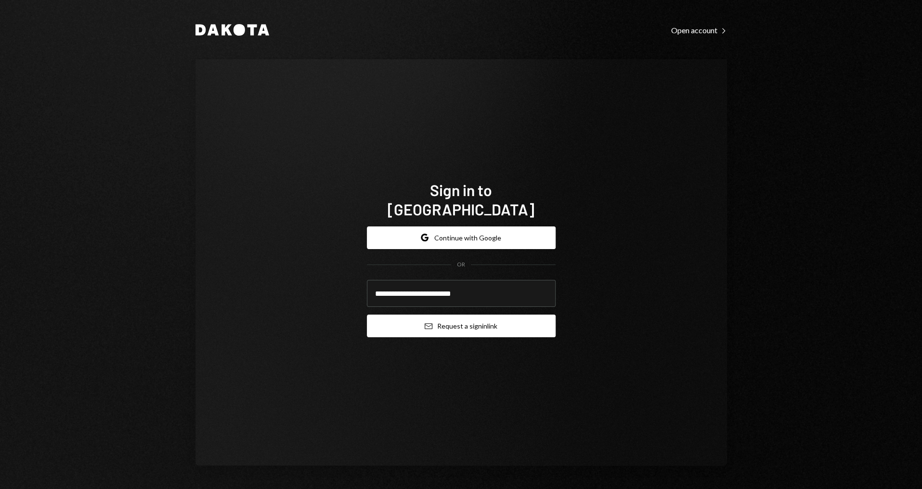
click at [522, 314] on button "Email Request a sign in link" at bounding box center [461, 325] width 189 height 23
